Goal: Navigation & Orientation: Find specific page/section

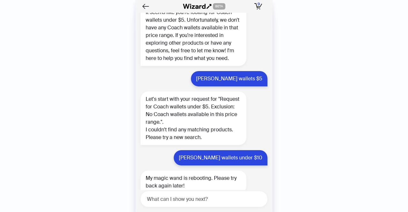
scroll to position [3502, 0]
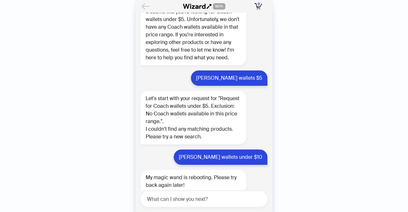
click at [142, 6] on icon "Back" at bounding box center [145, 6] width 7 height 5
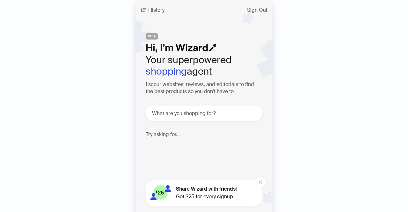
scroll to position [1580, 0]
click at [152, 9] on span "History" at bounding box center [156, 10] width 16 height 5
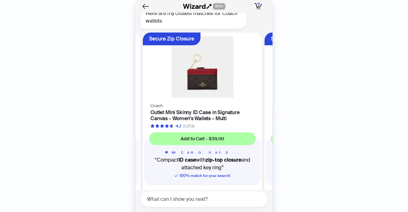
scroll to position [1347, 0]
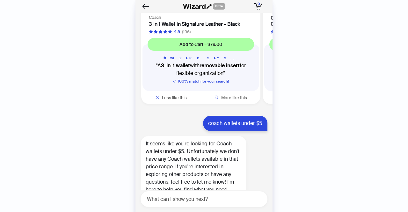
scroll to position [1580, 0]
